Goal: Transaction & Acquisition: Purchase product/service

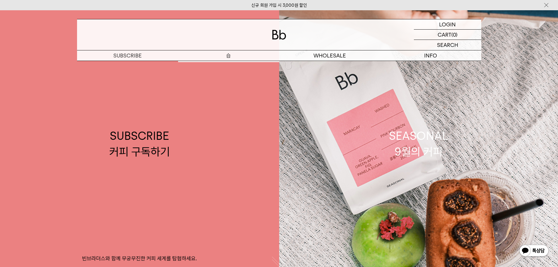
drag, startPoint x: 0, startPoint y: 0, endPoint x: 243, endPoint y: 52, distance: 248.8
click at [243, 52] on p "숍" at bounding box center [228, 55] width 101 height 10
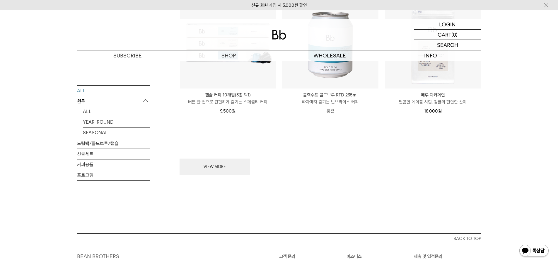
scroll to position [790, 0]
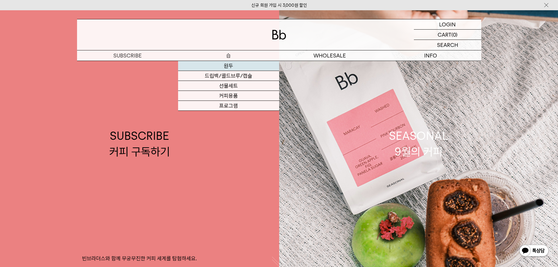
click at [214, 67] on link "원두" at bounding box center [228, 66] width 101 height 10
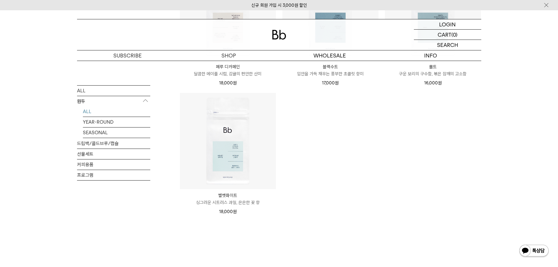
scroll to position [410, 0]
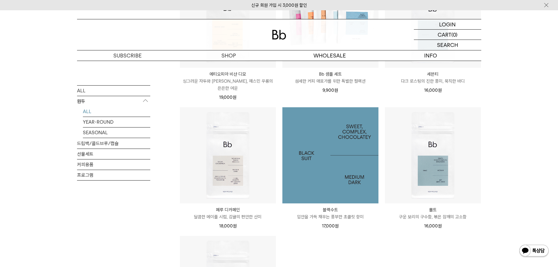
click at [340, 155] on img at bounding box center [330, 155] width 96 height 96
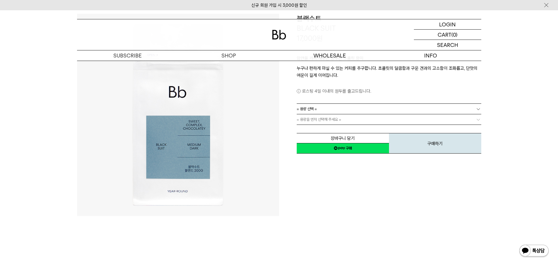
click at [338, 106] on link "= 용량 선택 =" at bounding box center [388, 109] width 184 height 10
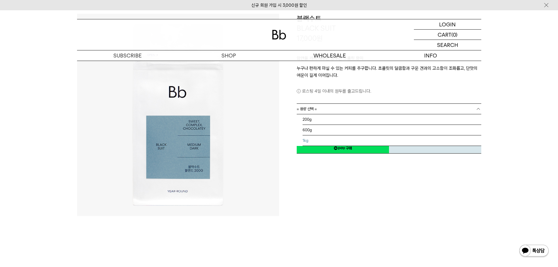
click at [314, 138] on li "1kg" at bounding box center [391, 140] width 179 height 11
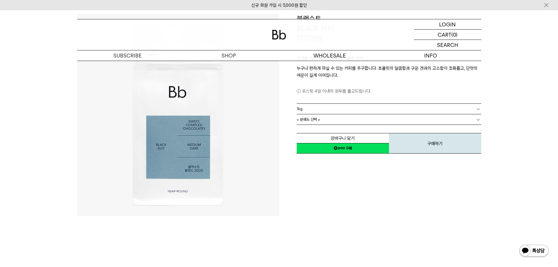
click at [325, 120] on link "= 분쇄도 선택 =" at bounding box center [388, 119] width 184 height 10
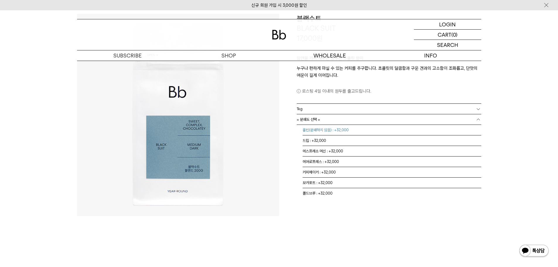
click at [323, 129] on li "홀빈(분쇄하지 않음) : +32,000" at bounding box center [391, 130] width 179 height 11
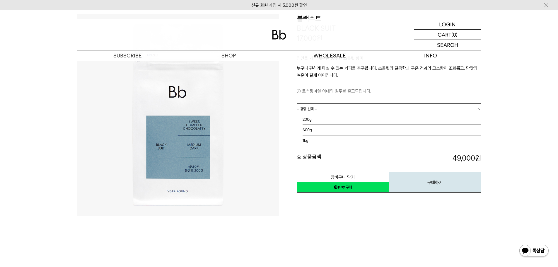
click at [331, 112] on link "= 용량 선택 =" at bounding box center [388, 109] width 184 height 10
click at [321, 120] on li "200g" at bounding box center [391, 119] width 179 height 11
click at [338, 122] on link "= 분쇄도 선택 =" at bounding box center [388, 119] width 184 height 10
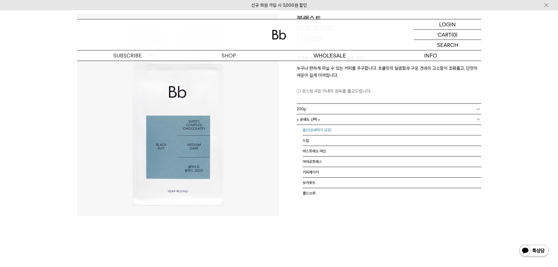
click at [327, 131] on li "홀빈(분쇄하지 않음)" at bounding box center [391, 130] width 179 height 11
